Goal: Check status: Check status

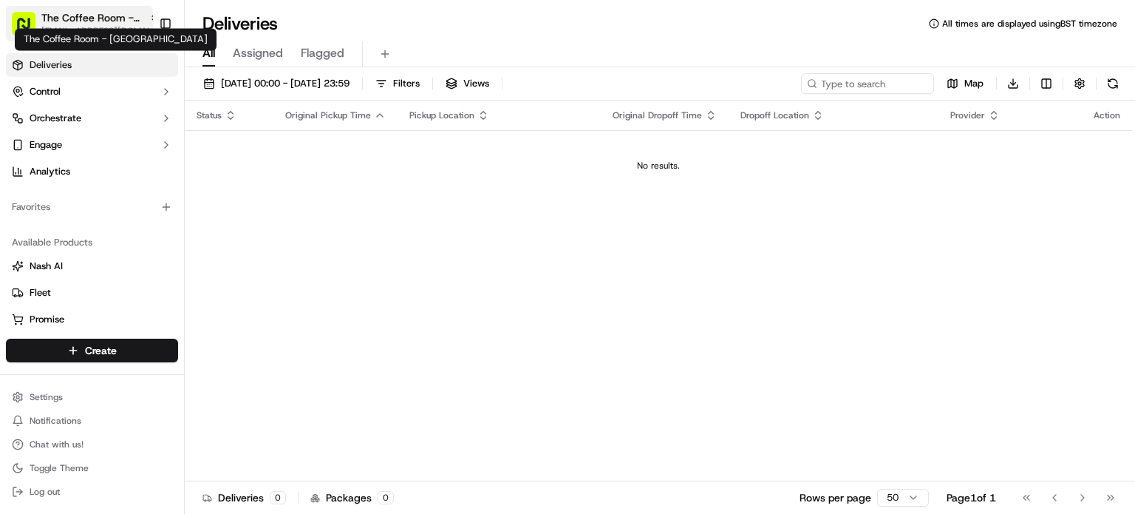
click at [80, 23] on span "The Coffee Room - [GEOGRAPHIC_DATA]" at bounding box center [92, 17] width 102 height 15
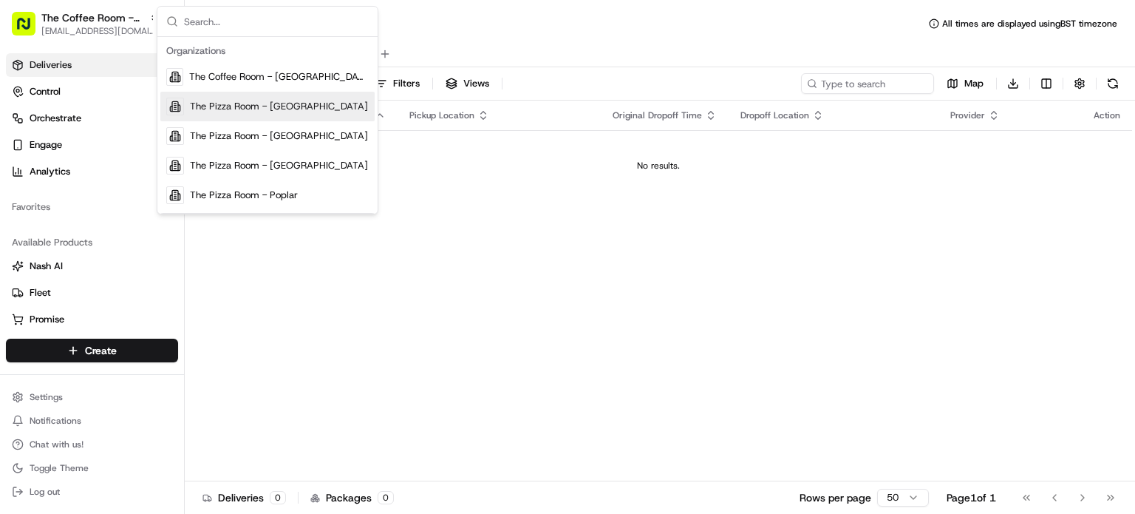
click at [257, 103] on span "The Pizza Room - [GEOGRAPHIC_DATA]" at bounding box center [279, 106] width 178 height 13
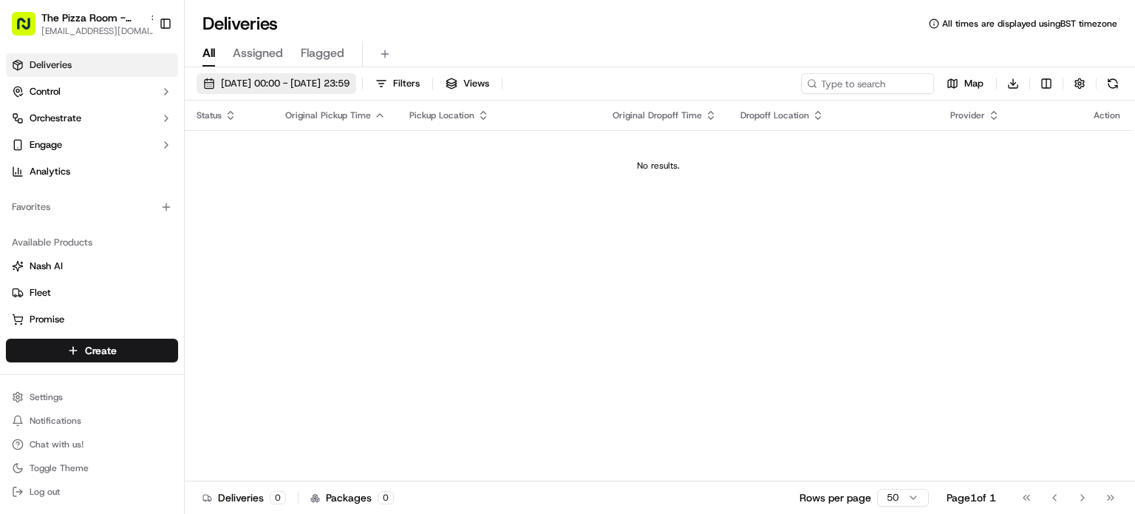
click at [248, 86] on span "[DATE] 00:00 - [DATE] 23:59" at bounding box center [285, 83] width 129 height 13
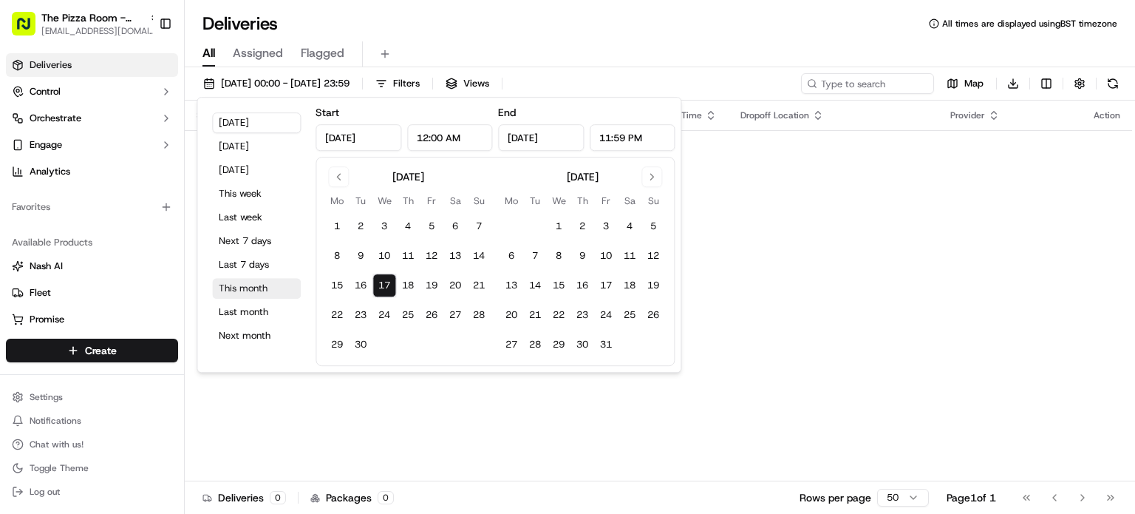
click at [245, 283] on button "This month" at bounding box center [256, 288] width 89 height 21
type input "[DATE]"
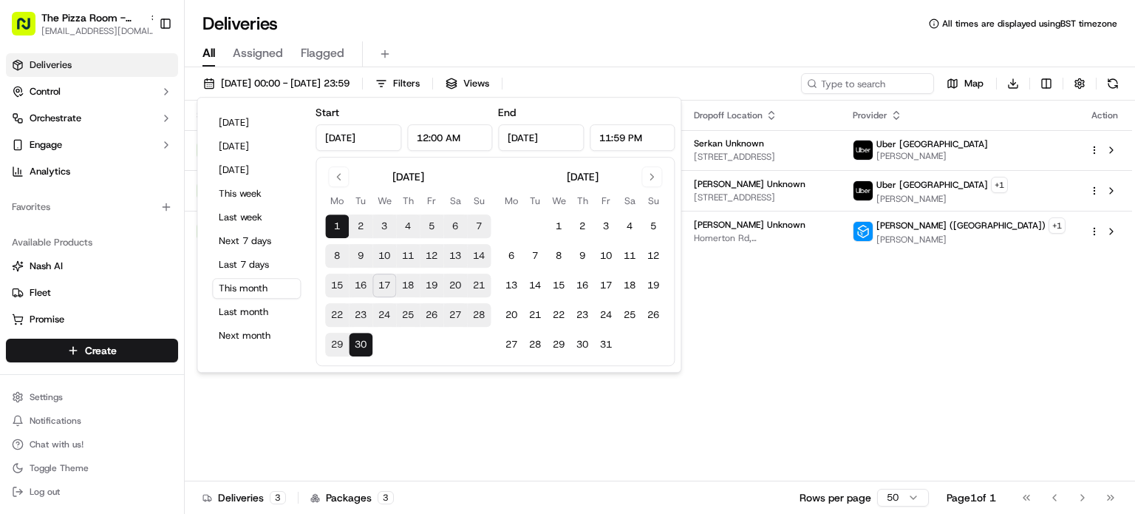
click at [621, 50] on div "All Assigned Flagged" at bounding box center [660, 54] width 951 height 26
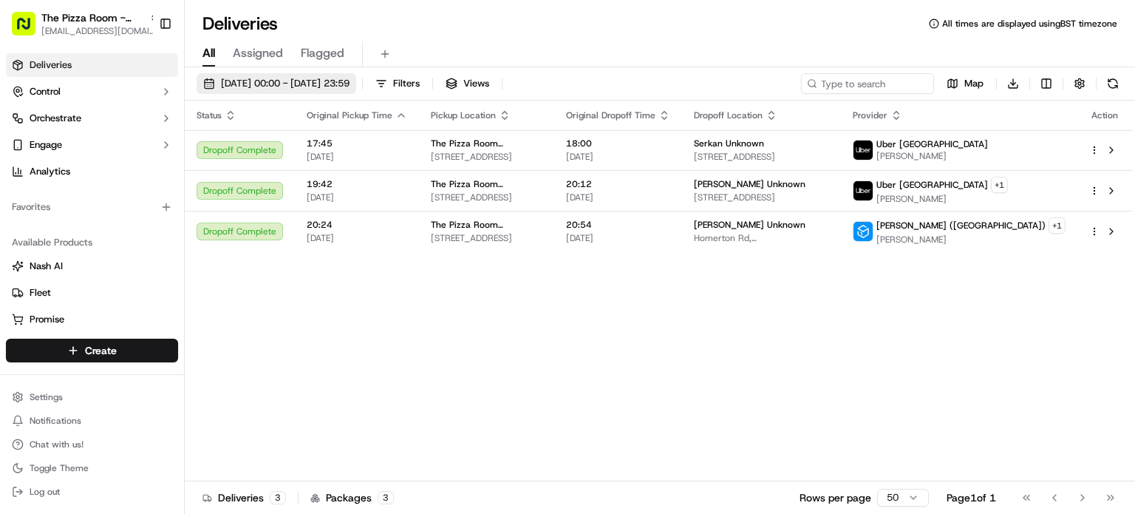
click at [244, 81] on span "[DATE] 00:00 - [DATE] 23:59" at bounding box center [285, 83] width 129 height 13
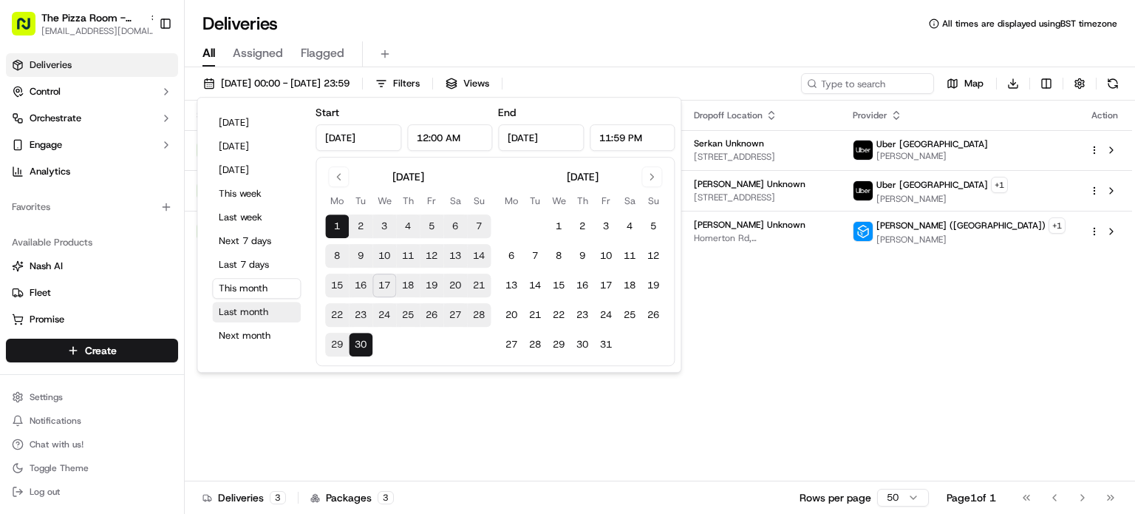
click at [242, 305] on button "Last month" at bounding box center [256, 312] width 89 height 21
type input "[DATE]"
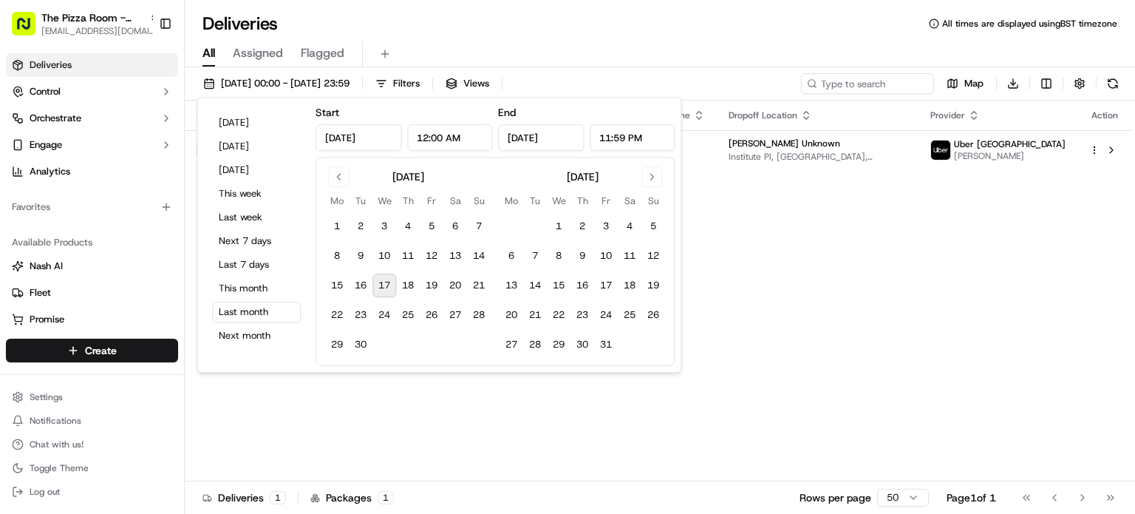
click at [492, 33] on div "Deliveries All times are displayed using BST timezone" at bounding box center [660, 24] width 951 height 24
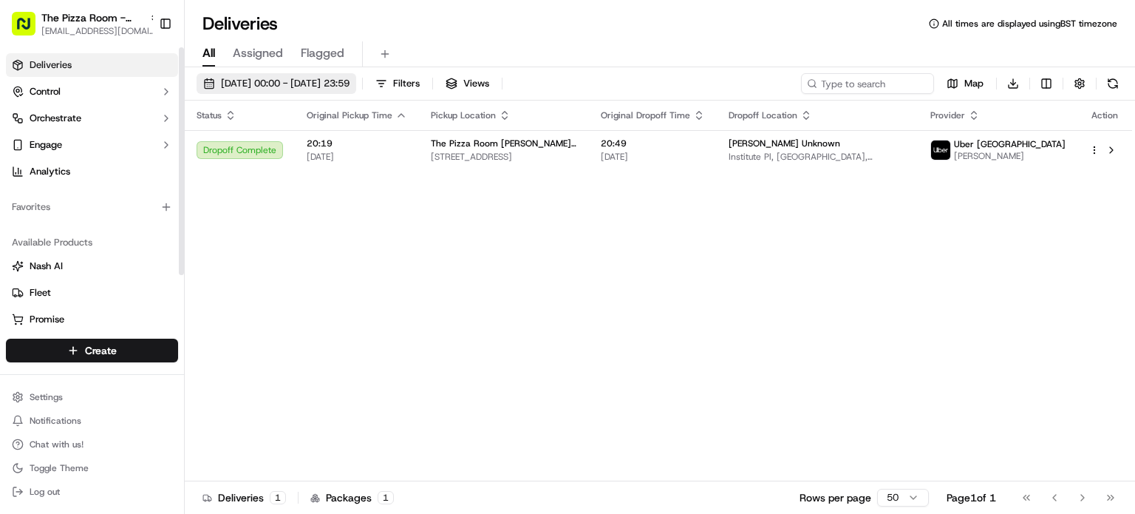
click at [274, 86] on span "[DATE] 00:00 - [DATE] 23:59" at bounding box center [285, 83] width 129 height 13
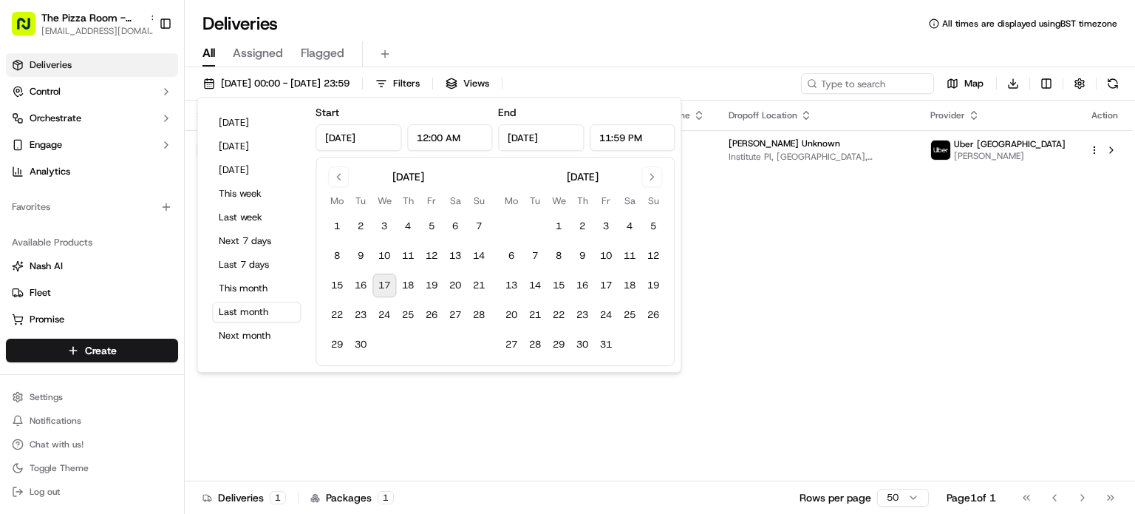
click at [473, 38] on div "All Assigned Flagged" at bounding box center [660, 51] width 951 height 32
